Goal: Information Seeking & Learning: Learn about a topic

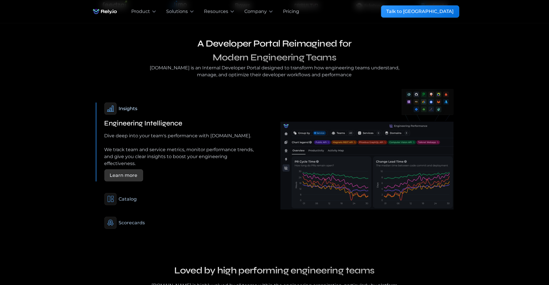
scroll to position [200, 0]
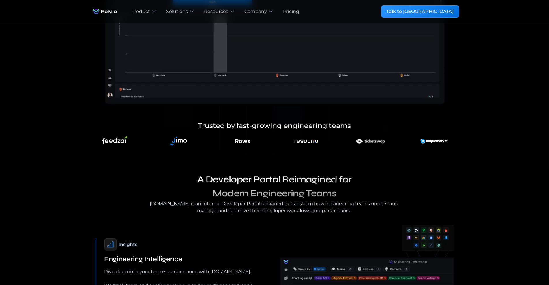
click at [295, 10] on div "Pricing" at bounding box center [291, 11] width 16 height 7
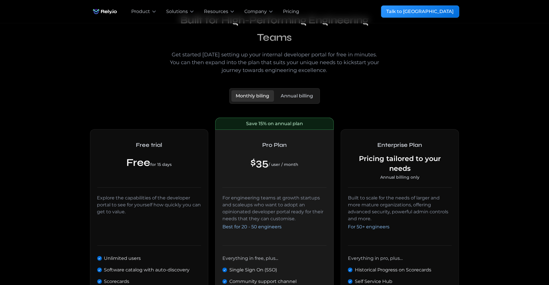
scroll to position [180, 0]
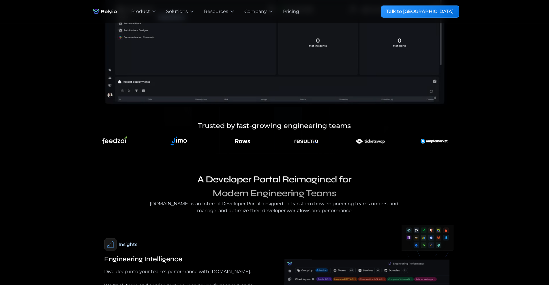
scroll to position [87, 0]
